Goal: Information Seeking & Learning: Learn about a topic

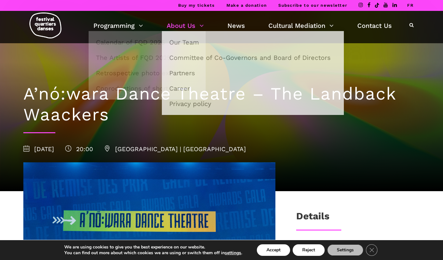
click at [189, 22] on link "About Us" at bounding box center [185, 25] width 37 height 11
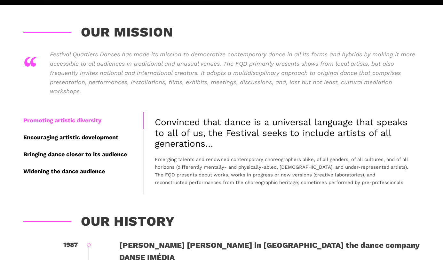
scroll to position [143, 0]
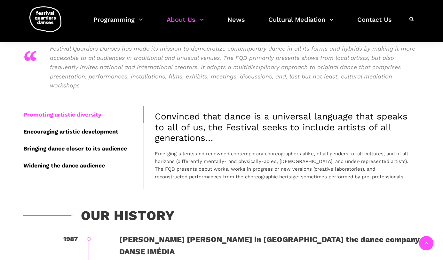
click at [180, 78] on p "Festival Quartiers Danses has made its mission to democratize contemporary danc…" at bounding box center [235, 67] width 370 height 46
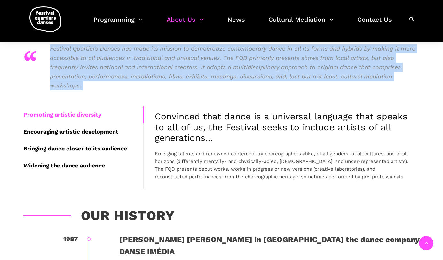
click at [180, 78] on p "Festival Quartiers Danses has made its mission to democratize contemporary danc…" at bounding box center [235, 67] width 370 height 46
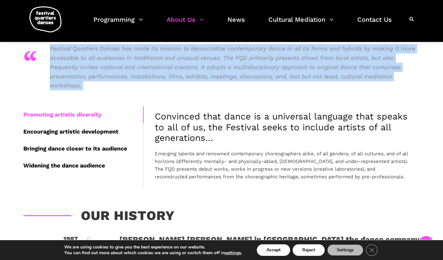
scroll to position [194, 0]
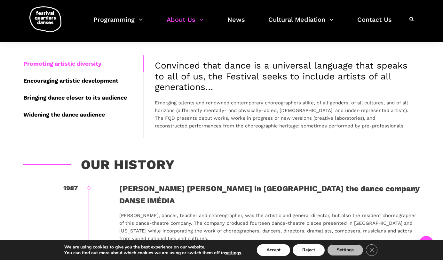
click at [183, 113] on p "Emerging talents and renowned contemporary choreographers alike, of all genders…" at bounding box center [282, 114] width 254 height 31
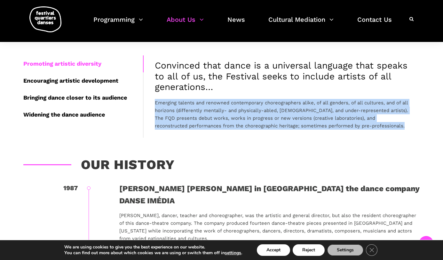
click at [183, 113] on p "Emerging talents and renowned contemporary choreographers alike, of all genders…" at bounding box center [282, 114] width 254 height 31
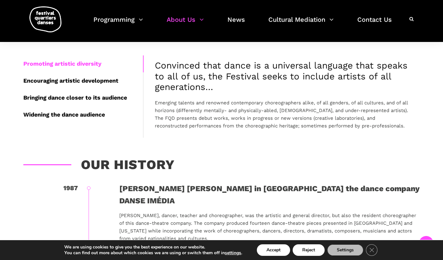
click at [183, 114] on p "Emerging talents and renowned contemporary choreographers alike, of all genders…" at bounding box center [282, 114] width 254 height 31
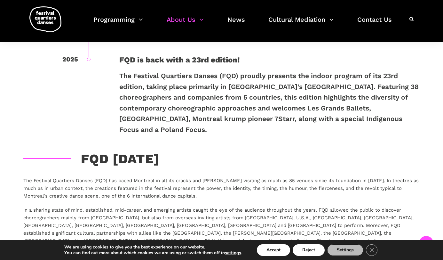
scroll to position [1038, 0]
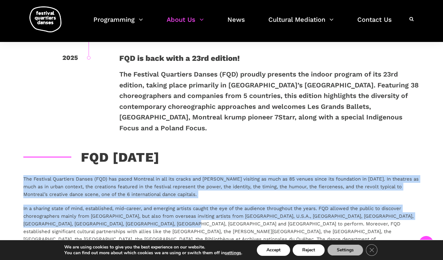
drag, startPoint x: 151, startPoint y: 134, endPoint x: 151, endPoint y: 182, distance: 47.3
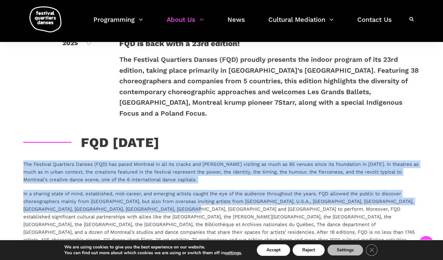
scroll to position [1055, 0]
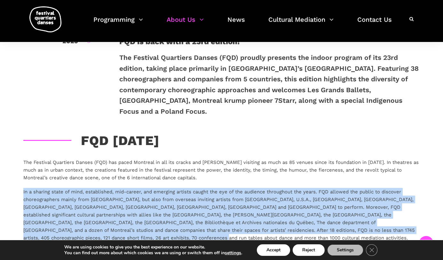
drag, startPoint x: 147, startPoint y: 205, endPoint x: 146, endPoint y: 147, distance: 57.6
click at [146, 158] on div "The Festival Quartiers Danses (FQD) has paced Montreal in all its cracks and ni…" at bounding box center [221, 207] width 409 height 99
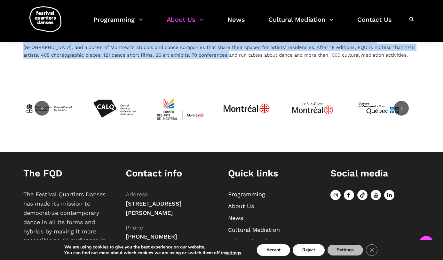
scroll to position [1243, 0]
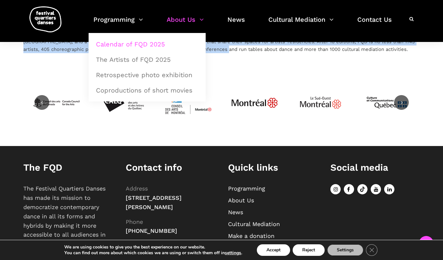
click at [137, 45] on link "Calendar of FQD 2025" at bounding box center [147, 44] width 110 height 15
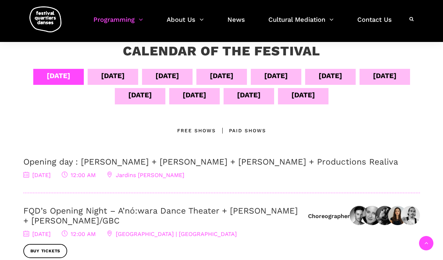
scroll to position [108, 0]
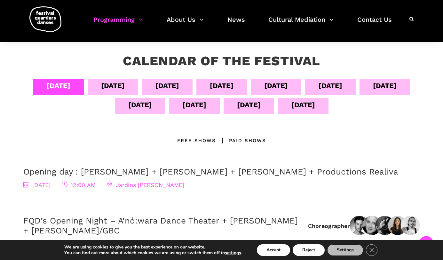
click at [206, 140] on div "Free Shows" at bounding box center [196, 141] width 39 height 8
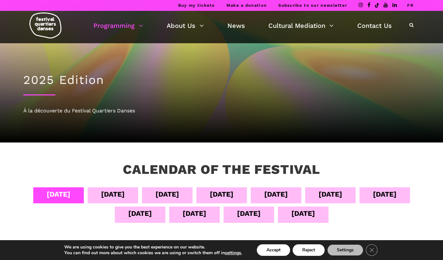
scroll to position [110, 0]
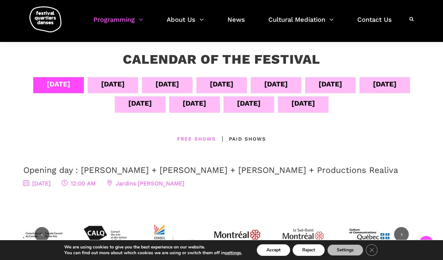
click at [242, 142] on div "[DATE] Sept [DATE] Sept [DATE] Sept [DATE] Sept [DATE] Sept [DATE] All Location…" at bounding box center [221, 143] width 409 height 133
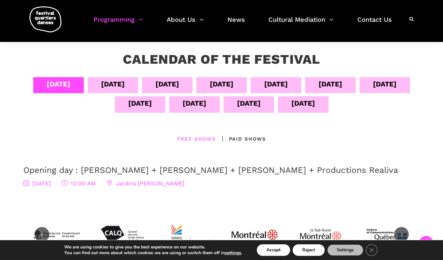
click at [204, 137] on div "Free Shows" at bounding box center [196, 139] width 39 height 8
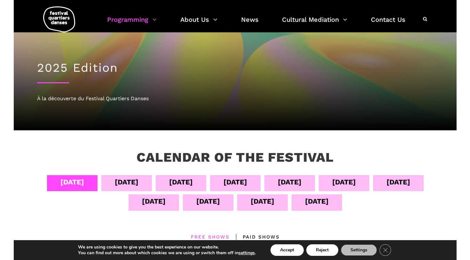
scroll to position [0, 0]
